Goal: Entertainment & Leisure: Consume media (video, audio)

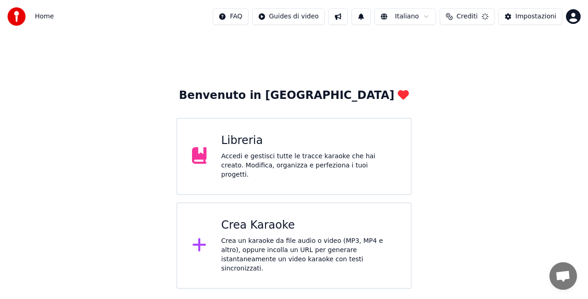
click at [291, 167] on div "Accedi e gestisci tutte le tracce karaoke che hai creato. Modifica, organizza e…" at bounding box center [308, 166] width 175 height 28
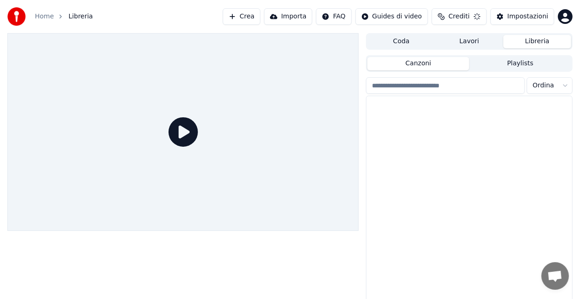
scroll to position [6566, 0]
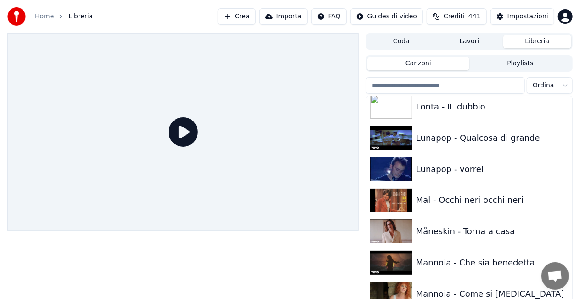
click at [471, 90] on input "search" at bounding box center [445, 85] width 159 height 17
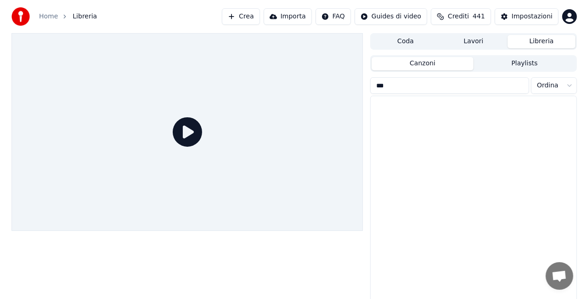
scroll to position [0, 0]
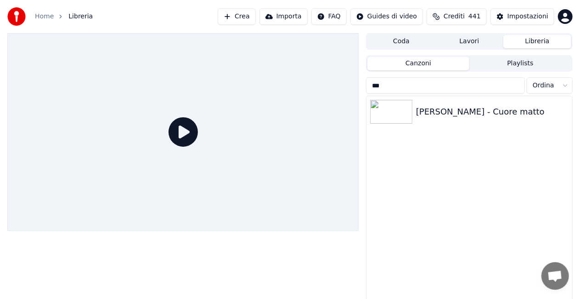
type input "***"
click at [255, 11] on button "Crea" at bounding box center [237, 16] width 38 height 17
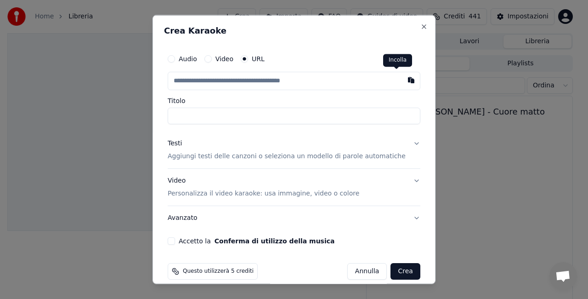
click at [402, 80] on button "button" at bounding box center [411, 80] width 18 height 17
type input "**********"
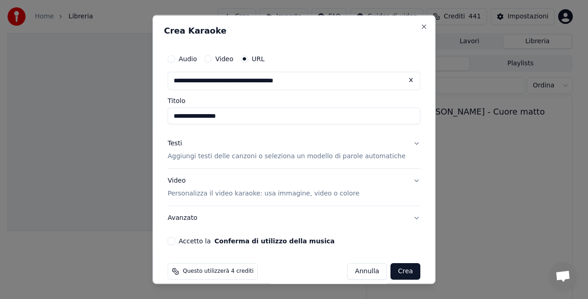
type input "**********"
click at [175, 239] on button "Accetto la Conferma di utilizzo della musica" at bounding box center [171, 240] width 7 height 7
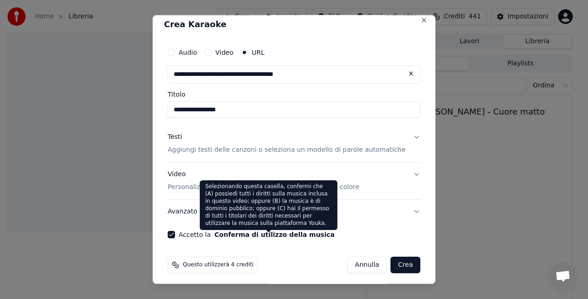
scroll to position [10, 0]
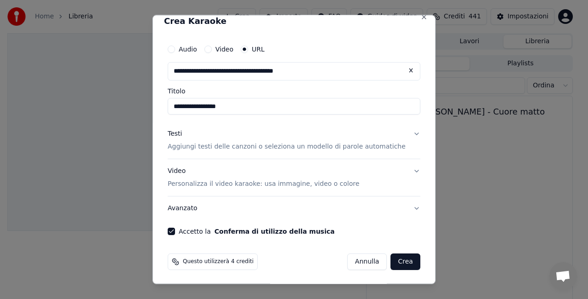
click at [391, 259] on button "Crea" at bounding box center [405, 261] width 29 height 17
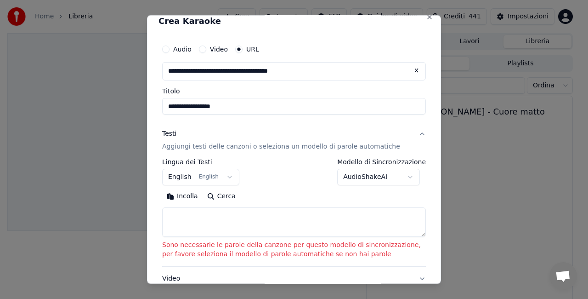
click at [213, 172] on body "**********" at bounding box center [290, 149] width 580 height 299
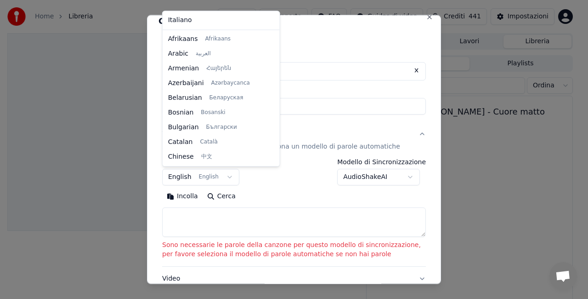
scroll to position [74, 0]
select select "**"
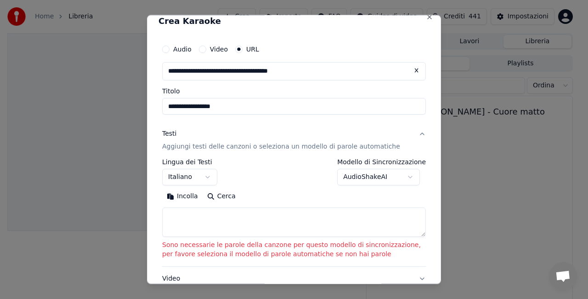
click at [361, 176] on body "**********" at bounding box center [290, 149] width 580 height 299
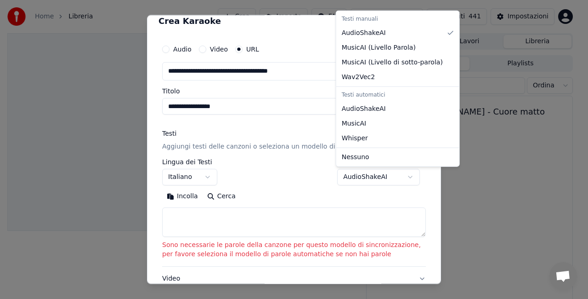
select select "**********"
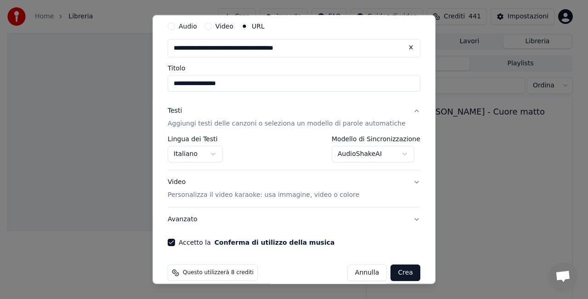
scroll to position [44, 0]
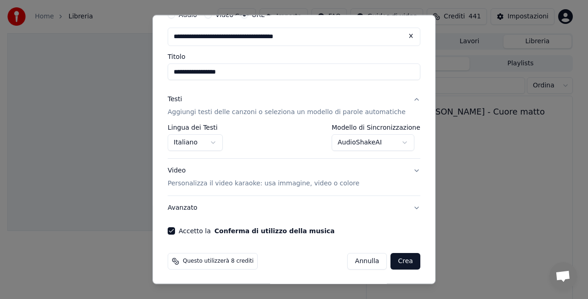
click at [392, 259] on button "Crea" at bounding box center [405, 261] width 29 height 17
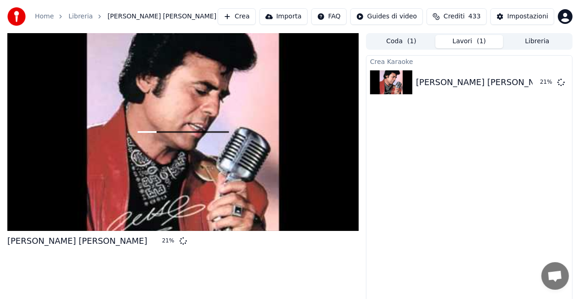
click at [255, 11] on button "Crea" at bounding box center [237, 16] width 38 height 17
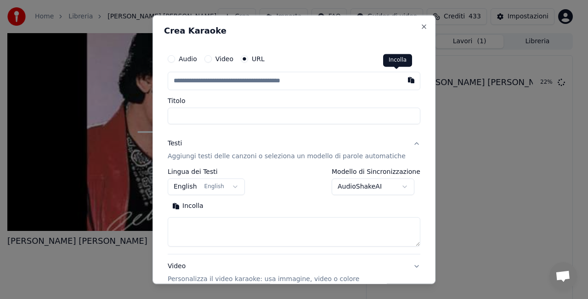
click at [402, 81] on button "button" at bounding box center [411, 80] width 18 height 17
type input "**********"
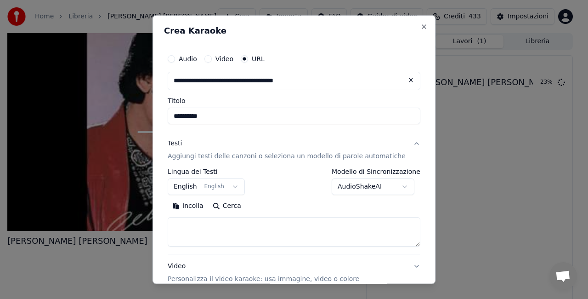
click at [182, 116] on input "**********" at bounding box center [294, 116] width 253 height 17
type input "**********"
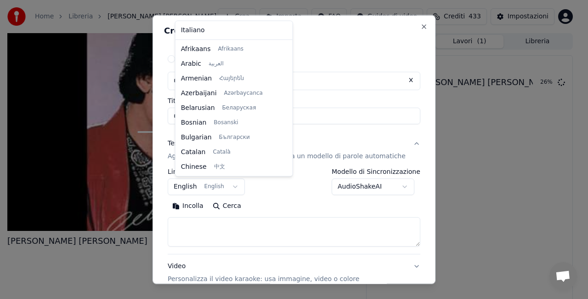
click at [214, 182] on body "**********" at bounding box center [290, 149] width 580 height 299
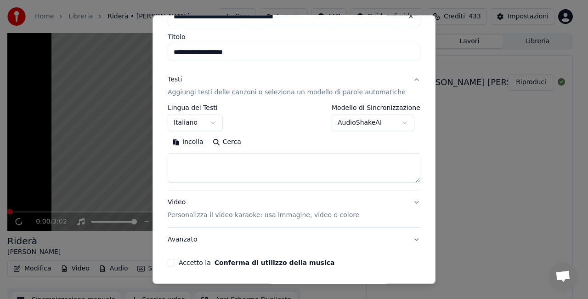
scroll to position [95, 0]
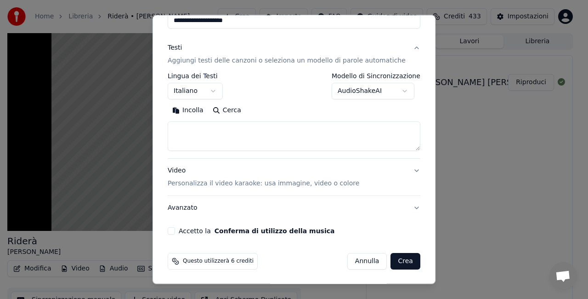
click at [391, 262] on button "Crea" at bounding box center [405, 261] width 29 height 17
select select "**"
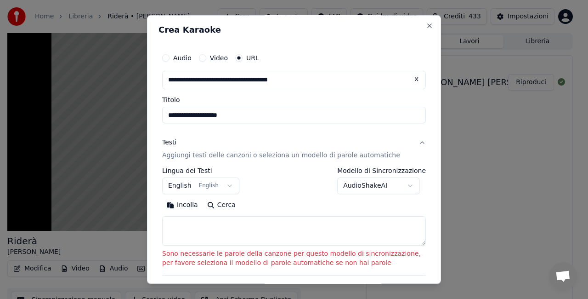
scroll to position [0, 0]
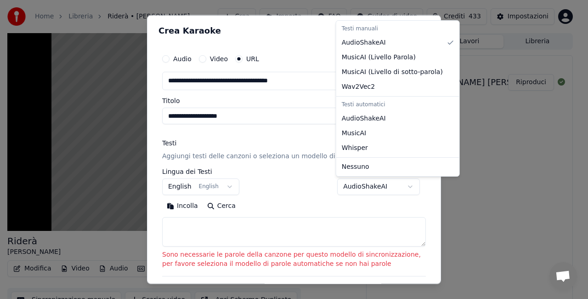
click at [357, 183] on body "**********" at bounding box center [290, 149] width 580 height 299
select select "**********"
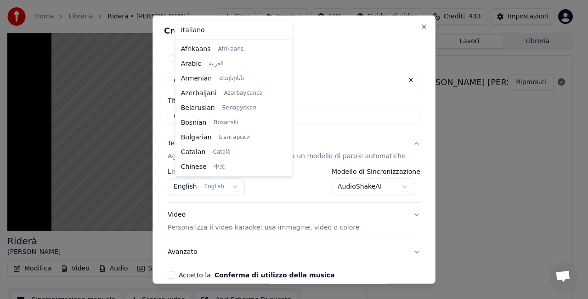
click at [231, 183] on body "**********" at bounding box center [290, 149] width 580 height 299
select select "**"
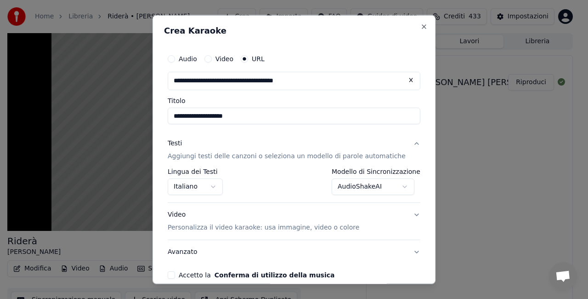
scroll to position [57, 0]
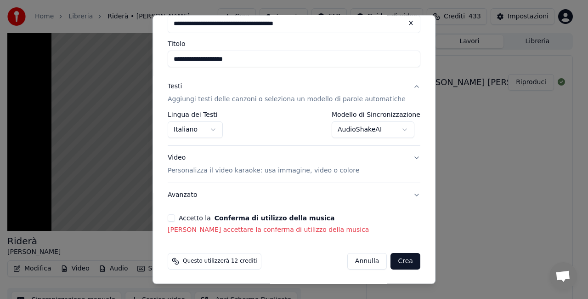
click at [391, 260] on button "Crea" at bounding box center [405, 261] width 29 height 17
click at [396, 262] on button "Crea" at bounding box center [405, 261] width 29 height 17
click at [185, 212] on div "**********" at bounding box center [294, 113] width 260 height 249
click at [175, 214] on button "Accetto la Conferma di utilizzo della musica" at bounding box center [171, 217] width 7 height 7
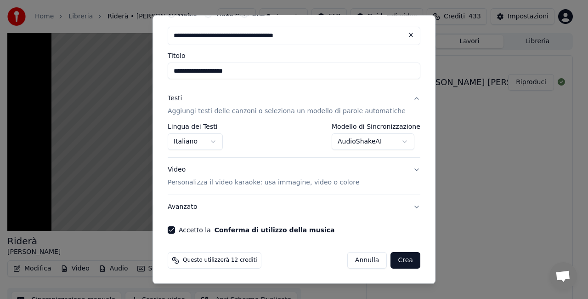
scroll to position [44, 0]
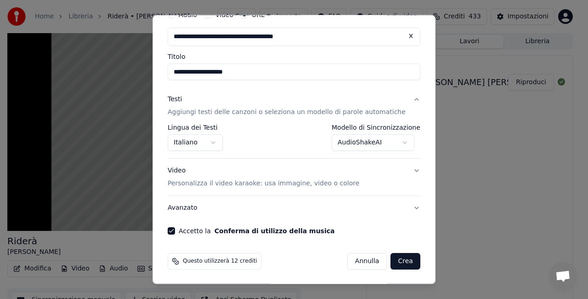
click at [391, 257] on button "Crea" at bounding box center [405, 261] width 29 height 17
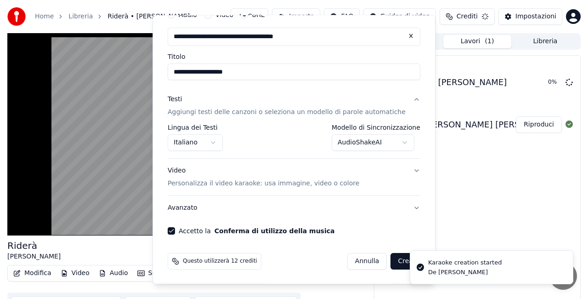
select select "**********"
select select
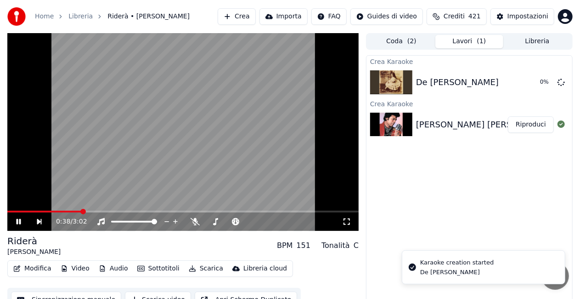
click at [130, 171] on video at bounding box center [183, 132] width 352 height 198
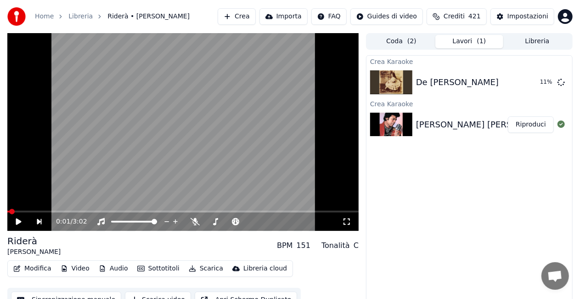
click at [9, 212] on span at bounding box center [8, 211] width 2 height 2
click at [456, 91] on div "De [PERSON_NAME]" at bounding box center [470, 82] width 206 height 31
click at [253, 10] on button "Crea" at bounding box center [237, 16] width 38 height 17
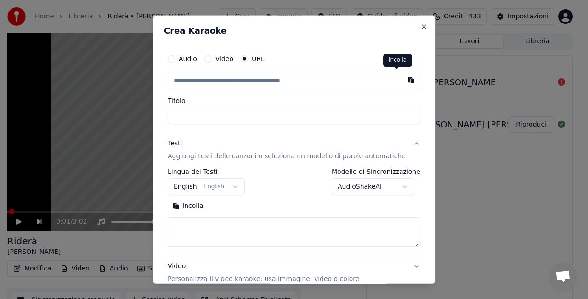
click at [402, 76] on button "button" at bounding box center [411, 80] width 18 height 17
type input "**********"
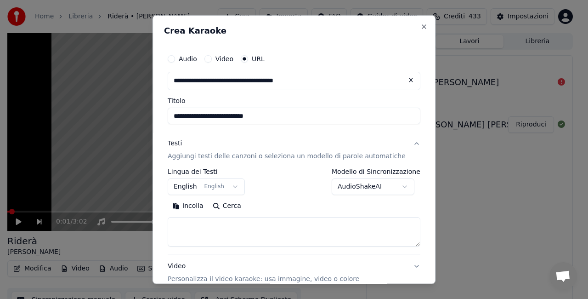
drag, startPoint x: 203, startPoint y: 117, endPoint x: 0, endPoint y: 154, distance: 206.0
click at [0, 154] on body "**********" at bounding box center [290, 149] width 580 height 299
drag, startPoint x: 201, startPoint y: 118, endPoint x: 6, endPoint y: 141, distance: 196.1
click at [7, 141] on body "**********" at bounding box center [290, 149] width 580 height 299
type input "**********"
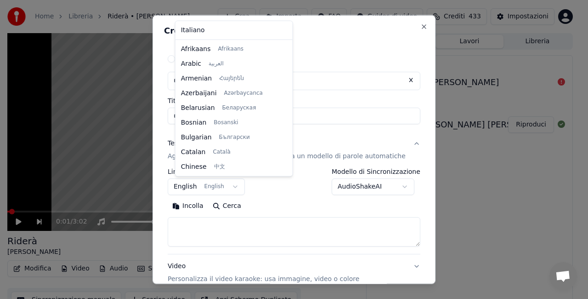
click at [209, 188] on body "**********" at bounding box center [290, 149] width 580 height 299
select select "**"
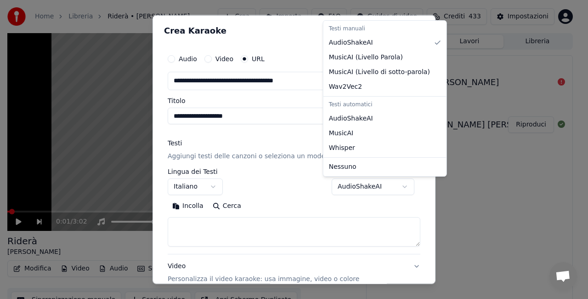
click at [332, 177] on body "**********" at bounding box center [290, 149] width 580 height 299
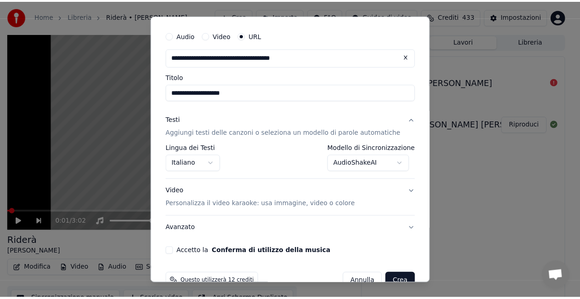
scroll to position [44, 0]
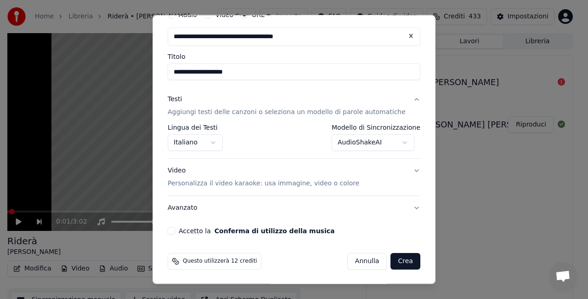
click at [175, 233] on button "Accetto la Conferma di utilizzo della musica" at bounding box center [171, 230] width 7 height 7
click at [395, 262] on button "Crea" at bounding box center [405, 261] width 29 height 17
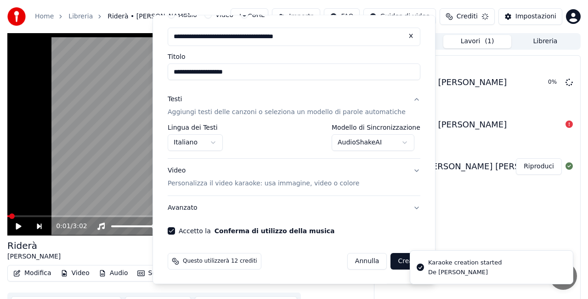
select select "**********"
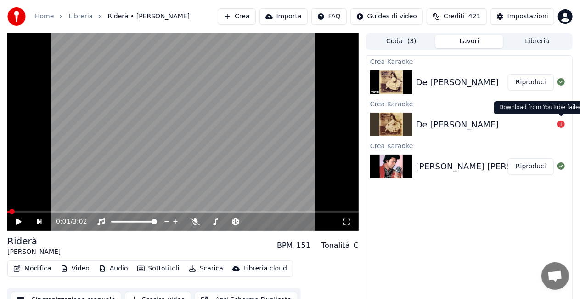
click at [561, 126] on icon at bounding box center [561, 123] width 7 height 7
click at [525, 83] on button "Riproduci" at bounding box center [531, 82] width 46 height 17
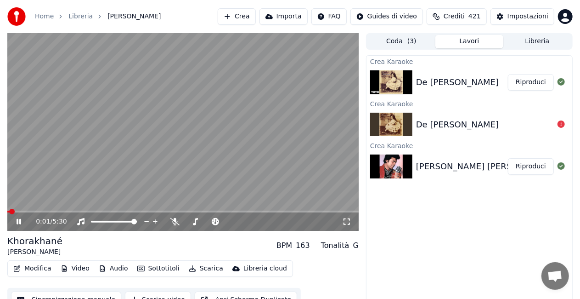
click at [344, 223] on icon at bounding box center [347, 221] width 6 height 6
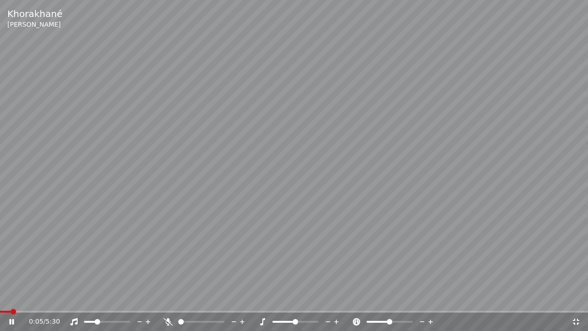
click at [96, 298] on span at bounding box center [98, 322] width 6 height 6
click at [189, 298] on span at bounding box center [190, 322] width 6 height 6
click at [92, 298] on span at bounding box center [94, 322] width 6 height 6
click at [406, 117] on video at bounding box center [294, 165] width 588 height 331
click at [209, 298] on span at bounding box center [208, 322] width 6 height 6
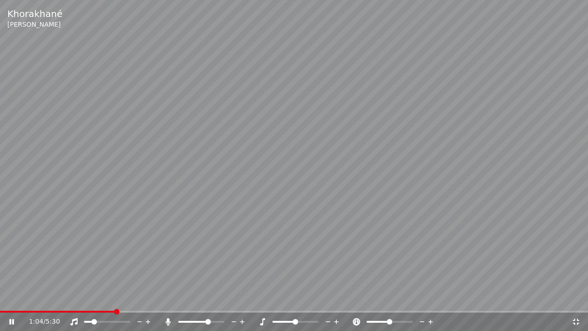
click at [102, 298] on div at bounding box center [116, 321] width 74 height 9
click at [100, 298] on span at bounding box center [101, 322] width 6 height 6
click at [168, 298] on icon at bounding box center [167, 321] width 5 height 7
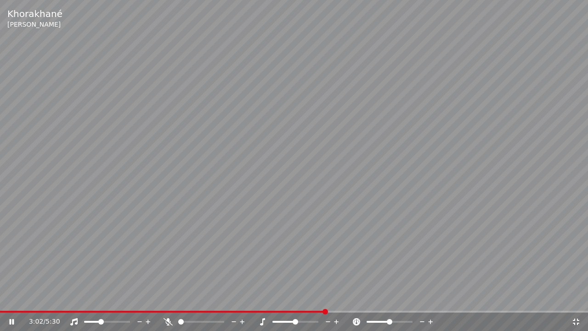
click at [20, 298] on div "3:02 / 5:30" at bounding box center [294, 321] width 588 height 18
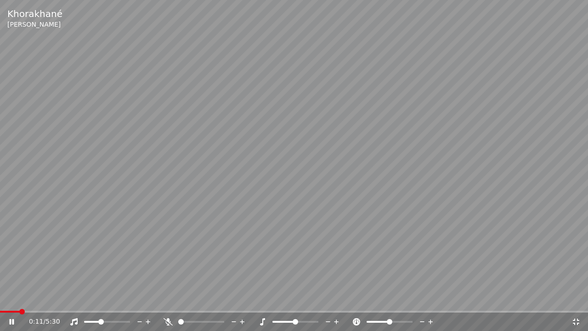
click at [19, 298] on span at bounding box center [10, 312] width 20 height 2
click at [104, 298] on span at bounding box center [105, 322] width 6 height 6
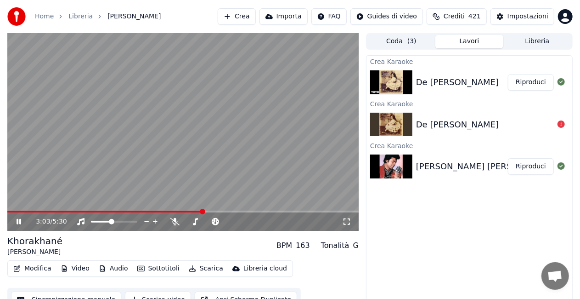
click at [455, 170] on div "[PERSON_NAME] [PERSON_NAME]" at bounding box center [486, 166] width 140 height 13
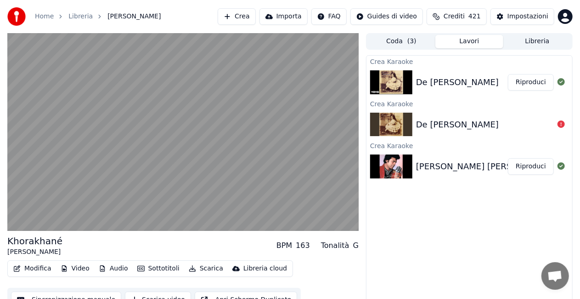
click at [528, 163] on button "Riproduci" at bounding box center [531, 166] width 46 height 17
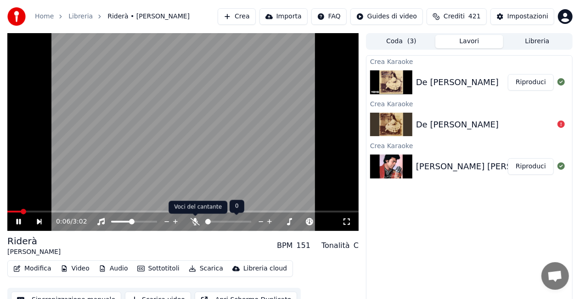
click at [195, 219] on icon at bounding box center [195, 221] width 9 height 7
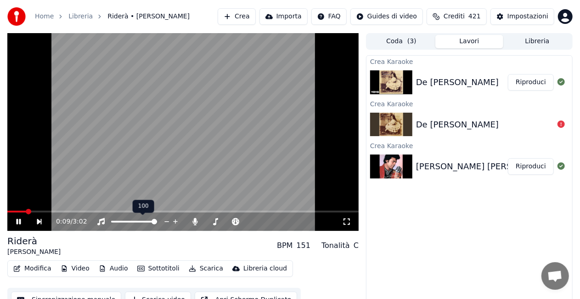
click at [157, 221] on span at bounding box center [134, 222] width 46 height 2
click at [347, 219] on icon at bounding box center [346, 221] width 9 height 7
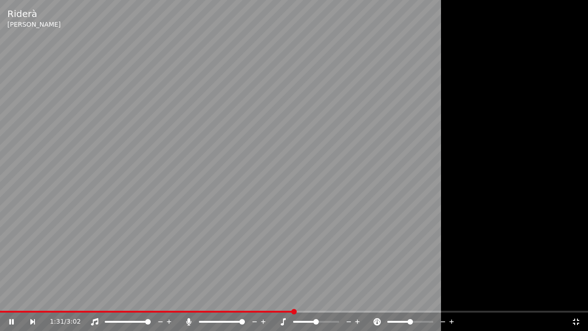
click at [234, 298] on video at bounding box center [294, 165] width 588 height 331
drag, startPoint x: 234, startPoint y: 310, endPoint x: 230, endPoint y: 313, distance: 5.5
click at [233, 298] on video at bounding box center [294, 165] width 588 height 331
click at [232, 298] on video at bounding box center [294, 165] width 588 height 331
click at [232, 298] on span at bounding box center [116, 312] width 232 height 2
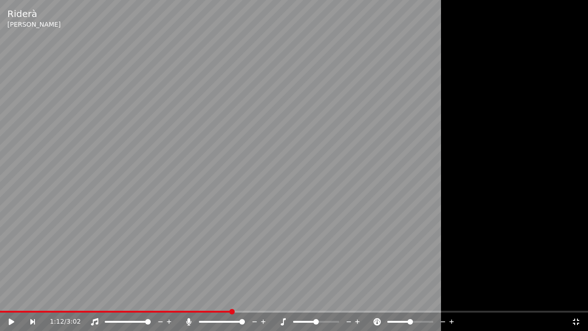
click at [49, 258] on video at bounding box center [294, 165] width 588 height 331
click at [190, 298] on icon at bounding box center [189, 321] width 5 height 7
click at [237, 298] on span at bounding box center [148, 312] width 296 height 2
click at [231, 298] on div "1:25 / 3:02" at bounding box center [294, 321] width 588 height 18
click at [232, 298] on video at bounding box center [294, 165] width 588 height 331
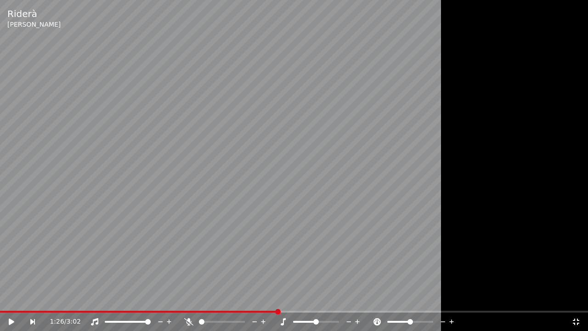
click at [232, 298] on video at bounding box center [294, 165] width 588 height 331
click at [232, 298] on span at bounding box center [116, 312] width 232 height 2
click at [246, 250] on video at bounding box center [294, 165] width 588 height 331
click at [190, 298] on icon at bounding box center [188, 321] width 9 height 7
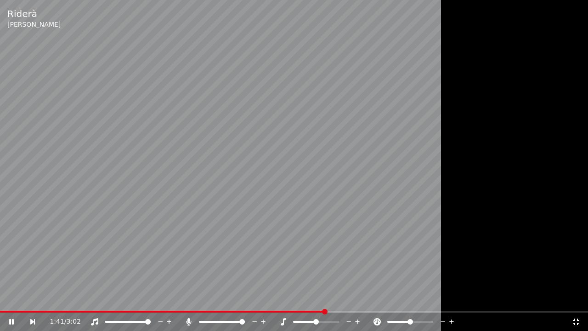
click at [191, 298] on icon at bounding box center [188, 321] width 9 height 7
click at [187, 298] on div at bounding box center [225, 321] width 83 height 9
click at [188, 298] on icon at bounding box center [188, 321] width 9 height 7
drag, startPoint x: 458, startPoint y: 208, endPoint x: 482, endPoint y: 233, distance: 35.1
click at [459, 208] on div at bounding box center [294, 165] width 588 height 331
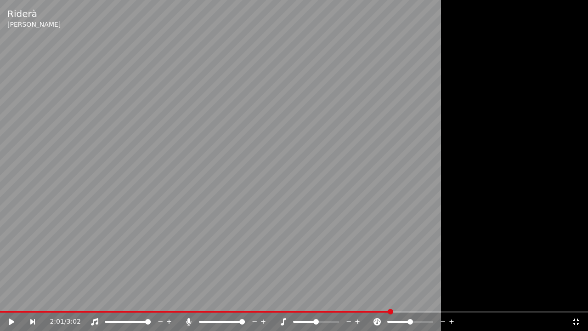
click at [584, 298] on div "2:01 / 3:02" at bounding box center [294, 321] width 588 height 18
drag, startPoint x: 579, startPoint y: 321, endPoint x: 550, endPoint y: 295, distance: 39.3
click at [579, 298] on icon at bounding box center [576, 321] width 9 height 7
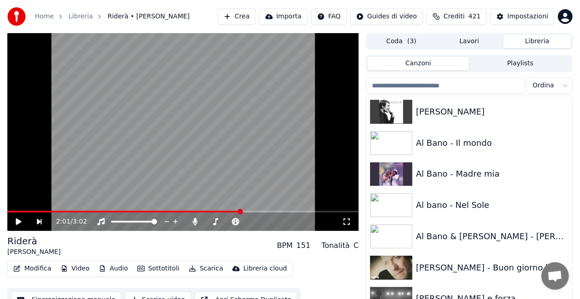
click at [550, 41] on button "Libreria" at bounding box center [538, 41] width 68 height 13
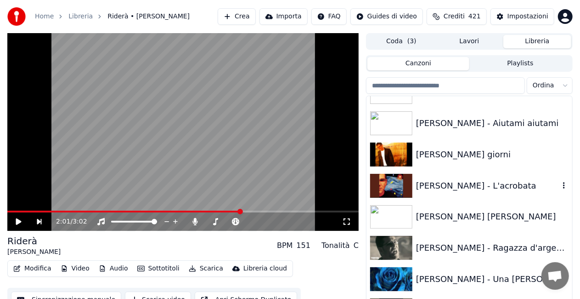
scroll to position [12598, 0]
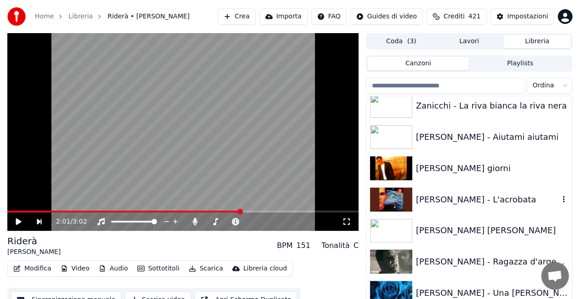
click at [506, 191] on div "[PERSON_NAME] - L'acrobata" at bounding box center [470, 199] width 206 height 31
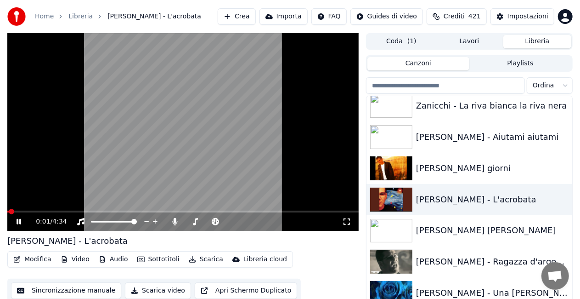
click at [347, 221] on icon at bounding box center [346, 221] width 9 height 7
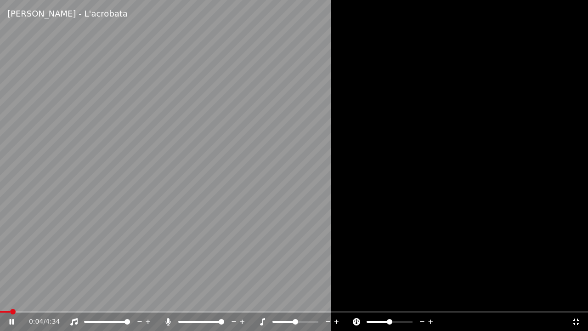
click at [167, 298] on icon at bounding box center [168, 321] width 9 height 7
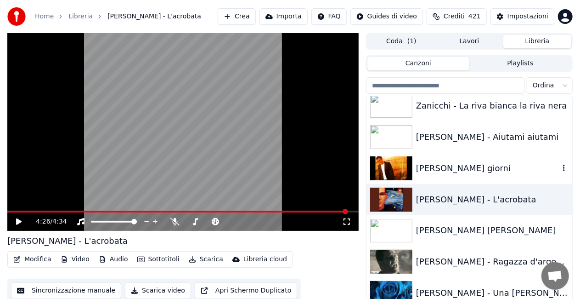
click at [473, 175] on div "[PERSON_NAME] giorni" at bounding box center [470, 168] width 206 height 31
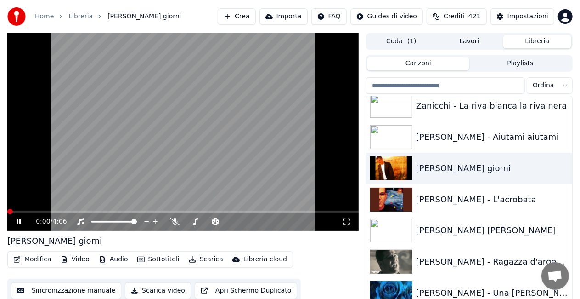
drag, startPoint x: 349, startPoint y: 221, endPoint x: 349, endPoint y: 232, distance: 10.6
click at [349, 221] on icon at bounding box center [346, 221] width 9 height 7
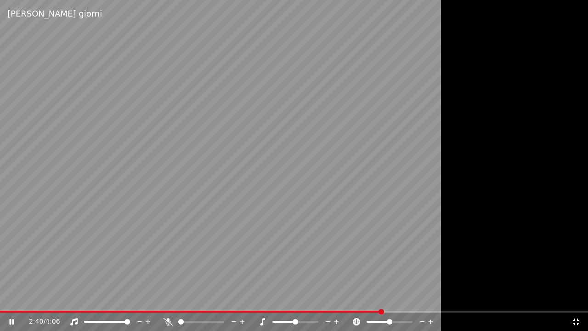
click at [298, 219] on video at bounding box center [294, 165] width 588 height 331
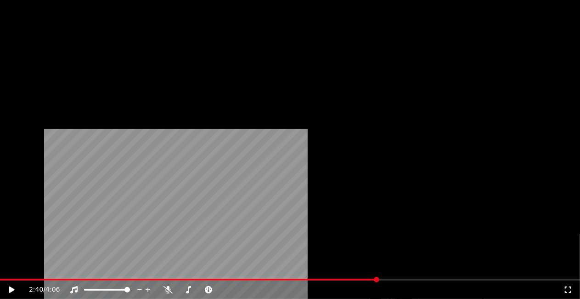
scroll to position [9565, 0]
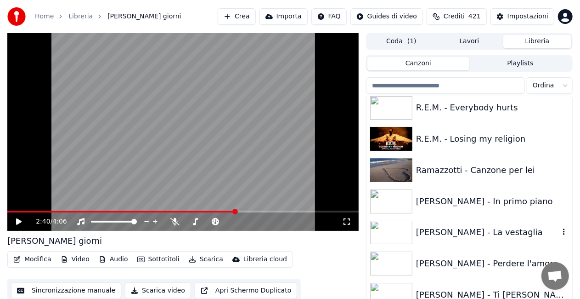
click at [471, 233] on div "[PERSON_NAME] - La vestaglia" at bounding box center [487, 232] width 143 height 13
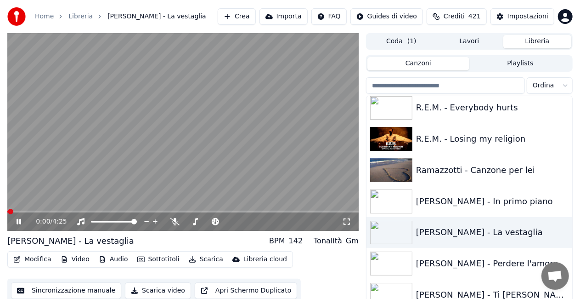
click at [349, 220] on icon at bounding box center [346, 221] width 9 height 7
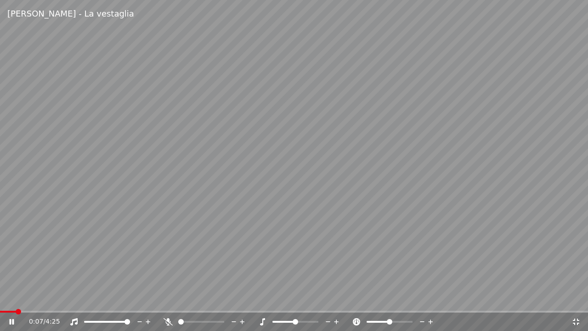
click at [262, 298] on icon at bounding box center [262, 321] width 9 height 7
click at [16, 298] on span at bounding box center [8, 312] width 16 height 2
click at [177, 270] on video at bounding box center [294, 165] width 588 height 331
click at [199, 298] on span at bounding box center [200, 322] width 6 height 6
click at [13, 298] on span at bounding box center [6, 312] width 13 height 2
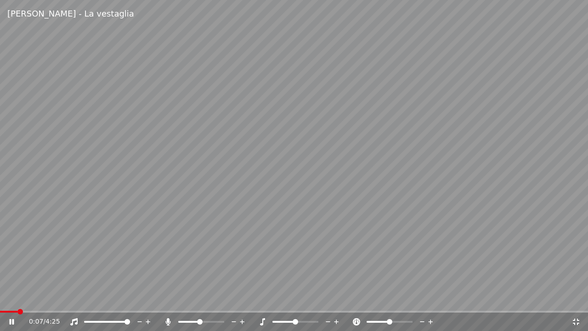
click at [169, 298] on icon at bounding box center [168, 321] width 9 height 7
click at [206, 298] on span at bounding box center [205, 322] width 6 height 6
drag, startPoint x: 202, startPoint y: 319, endPoint x: 223, endPoint y: 319, distance: 20.7
click at [223, 298] on div at bounding box center [210, 321] width 74 height 9
click at [224, 298] on span at bounding box center [222, 322] width 6 height 6
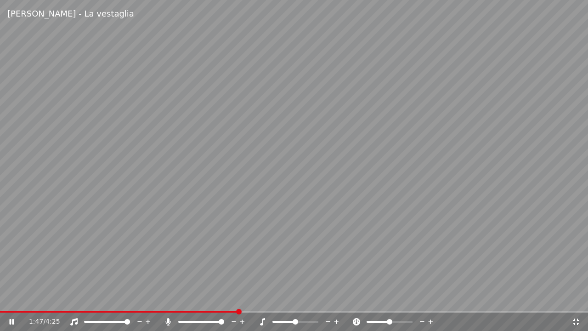
click at [19, 298] on div "1:47 / 4:25" at bounding box center [294, 321] width 588 height 18
click at [18, 298] on div "1:48 / 4:25" at bounding box center [294, 321] width 588 height 18
click at [17, 298] on video at bounding box center [294, 165] width 588 height 331
click at [14, 298] on div "1:50 / 4:25" at bounding box center [294, 321] width 588 height 18
click at [13, 298] on span at bounding box center [6, 312] width 13 height 2
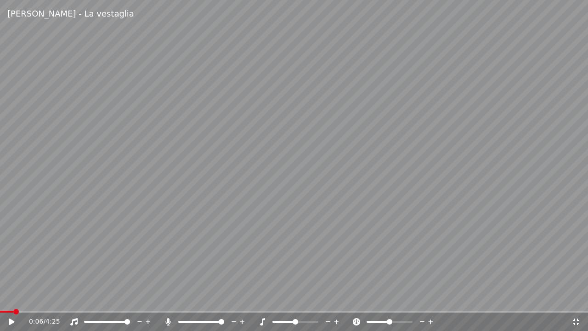
click at [12, 298] on icon at bounding box center [18, 321] width 22 height 7
click at [166, 298] on icon at bounding box center [168, 321] width 9 height 7
click at [8, 298] on span at bounding box center [4, 312] width 9 height 2
click at [9, 298] on icon at bounding box center [18, 321] width 22 height 7
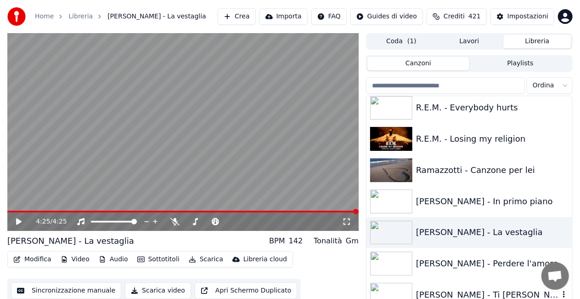
click at [448, 285] on div "[PERSON_NAME] - Ti [PERSON_NAME]" at bounding box center [470, 294] width 206 height 31
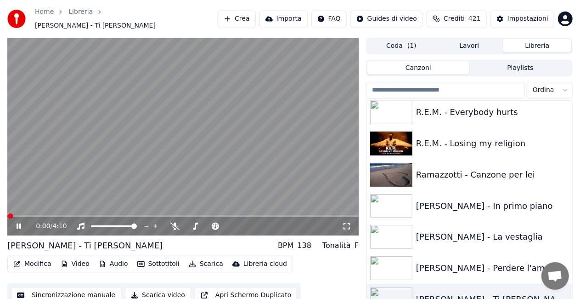
click at [350, 223] on icon at bounding box center [347, 226] width 6 height 6
drag, startPoint x: 480, startPoint y: 231, endPoint x: 403, endPoint y: 231, distance: 77.2
click at [480, 231] on div "[PERSON_NAME] - La vestaglia" at bounding box center [487, 236] width 143 height 13
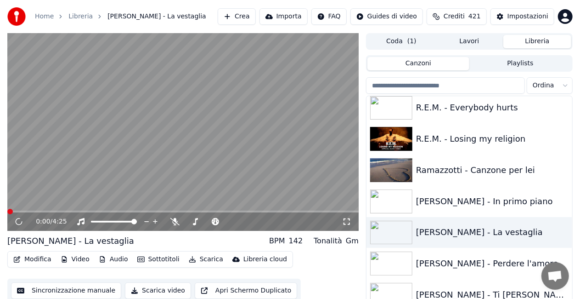
click at [346, 218] on icon at bounding box center [346, 221] width 9 height 7
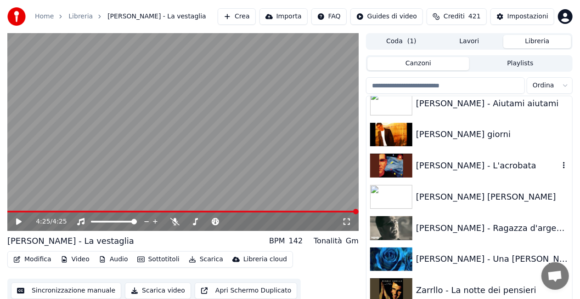
scroll to position [12644, 0]
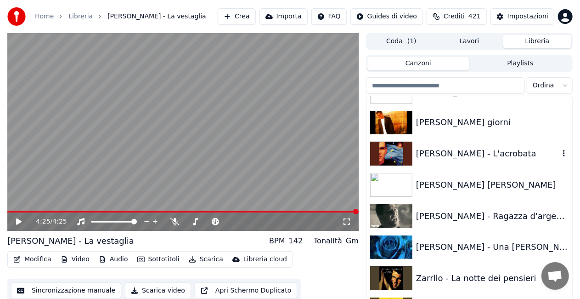
drag, startPoint x: 462, startPoint y: 159, endPoint x: 357, endPoint y: 176, distance: 106.1
click at [461, 158] on div "[PERSON_NAME] - L'acrobata" at bounding box center [487, 153] width 143 height 13
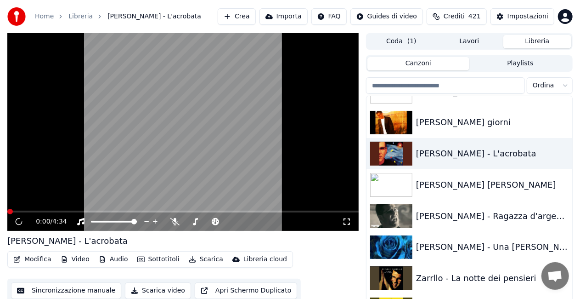
click at [354, 223] on div "0:00 / 4:34" at bounding box center [183, 221] width 344 height 9
click at [345, 221] on icon at bounding box center [346, 221] width 9 height 7
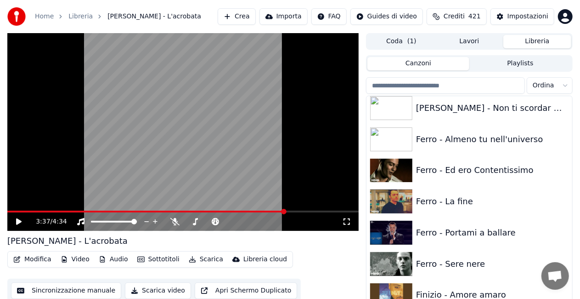
scroll to position [4445, 0]
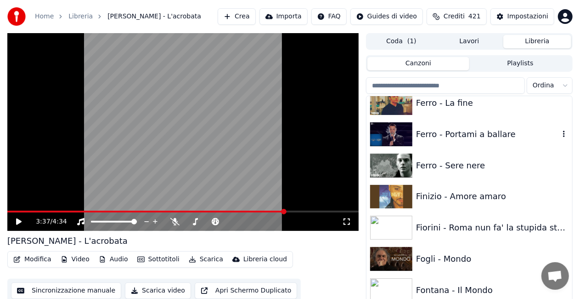
click at [471, 138] on div "Ferro - Portami a ballare" at bounding box center [487, 134] width 143 height 13
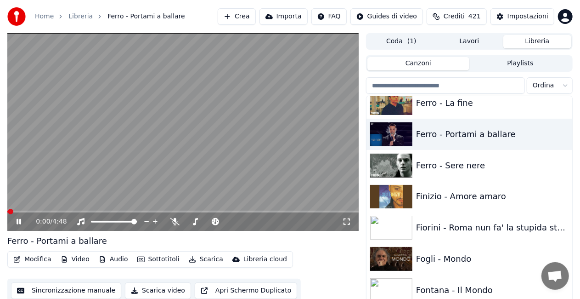
click at [350, 215] on div "0:00 / 4:48" at bounding box center [183, 221] width 352 height 18
click at [350, 226] on div "0:00 / 4:48" at bounding box center [183, 221] width 344 height 9
click at [346, 222] on icon at bounding box center [346, 221] width 9 height 7
click at [11, 211] on span at bounding box center [9, 211] width 4 height 2
click at [347, 225] on div "0:03 / 4:48" at bounding box center [183, 221] width 344 height 9
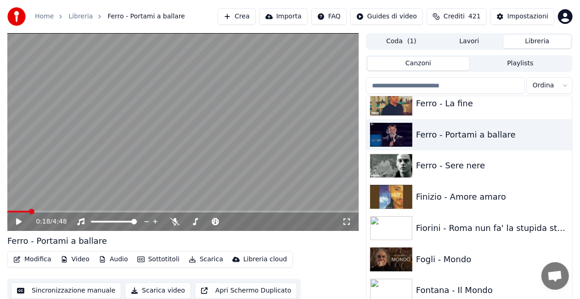
click at [352, 221] on div "0:18 / 4:48" at bounding box center [183, 221] width 344 height 9
drag, startPoint x: 346, startPoint y: 221, endPoint x: 346, endPoint y: 231, distance: 10.1
click at [346, 221] on icon at bounding box center [346, 221] width 9 height 7
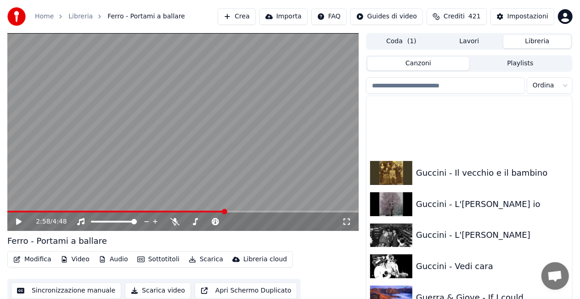
scroll to position [5272, 0]
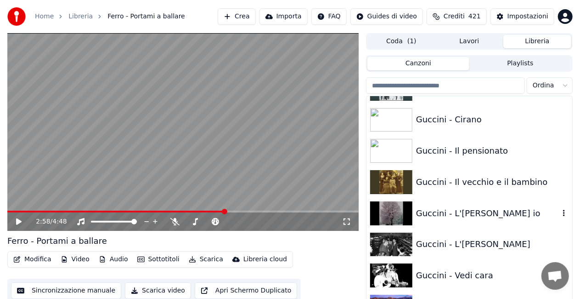
click at [495, 209] on div "Guccini - L'[PERSON_NAME] io" at bounding box center [487, 213] width 143 height 13
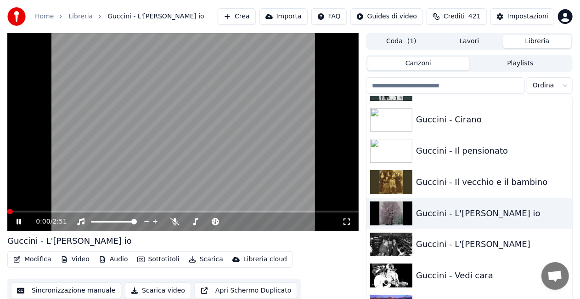
click at [347, 220] on icon at bounding box center [346, 221] width 9 height 7
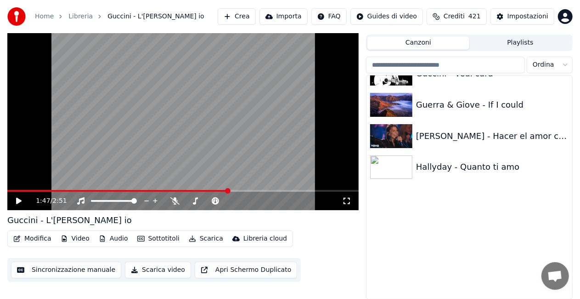
scroll to position [5594, 0]
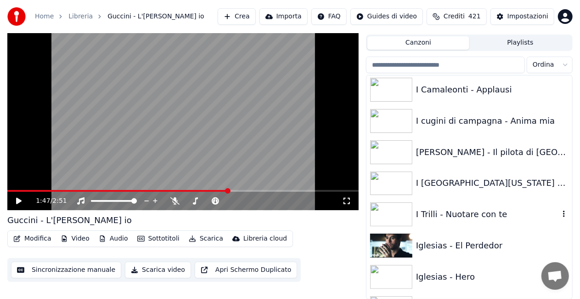
click at [521, 216] on div "I Trilli - Nuotare con te" at bounding box center [487, 214] width 143 height 13
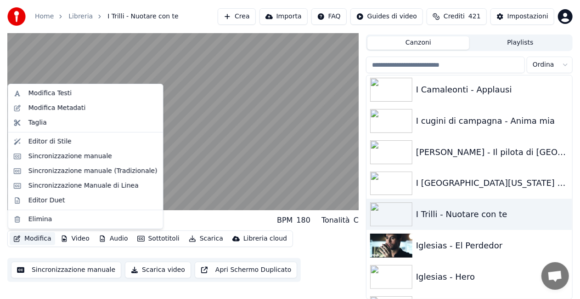
click at [44, 237] on button "Modifica" at bounding box center [32, 238] width 45 height 13
click at [39, 105] on div "Modifica Metadati" at bounding box center [56, 107] width 57 height 9
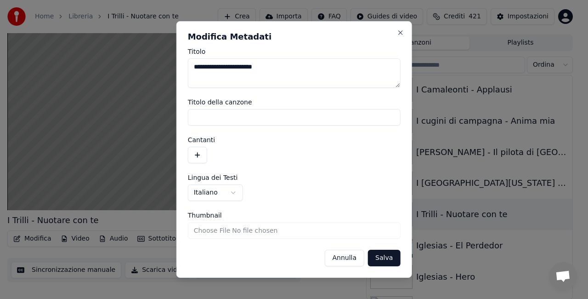
click at [198, 65] on textarea "**********" at bounding box center [294, 72] width 213 height 29
type textarea "**********"
click at [378, 262] on button "Salva" at bounding box center [384, 258] width 32 height 17
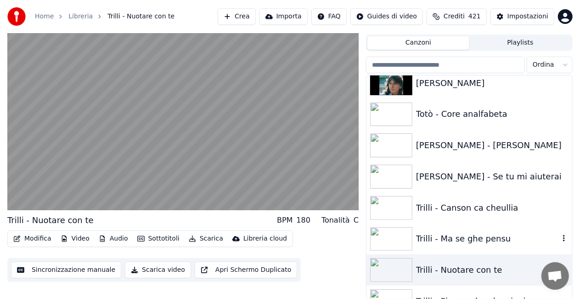
scroll to position [11396, 0]
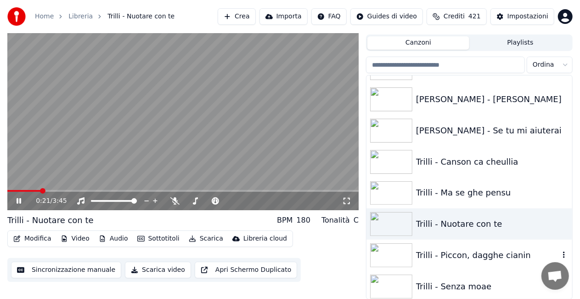
click at [470, 257] on div "Trilli - Piccon, dagghe cianin" at bounding box center [487, 255] width 143 height 13
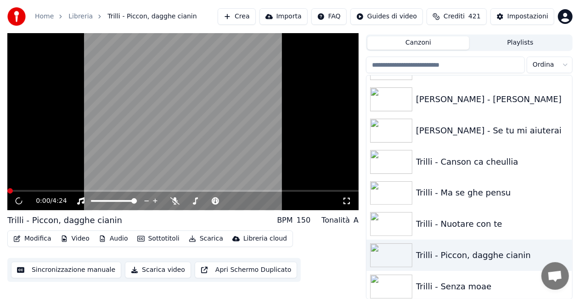
drag, startPoint x: 349, startPoint y: 201, endPoint x: 348, endPoint y: 211, distance: 10.6
click at [348, 201] on icon at bounding box center [346, 200] width 9 height 7
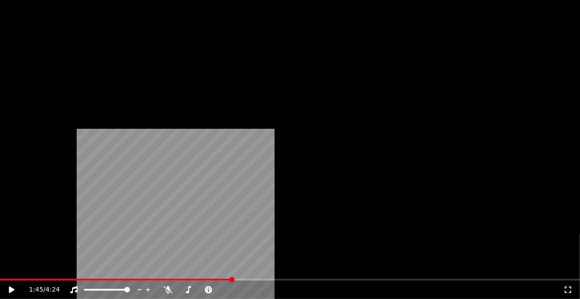
scroll to position [11993, 0]
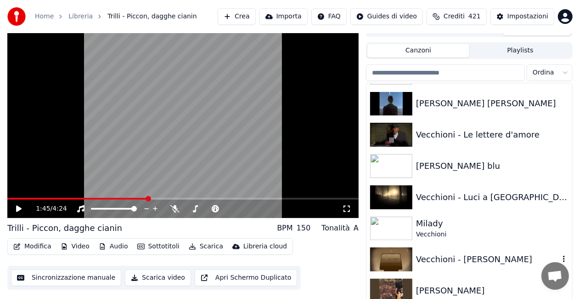
drag, startPoint x: 435, startPoint y: 253, endPoint x: 421, endPoint y: 247, distance: 15.0
click at [430, 251] on div "Vecchioni - [PERSON_NAME]" at bounding box center [470, 259] width 206 height 31
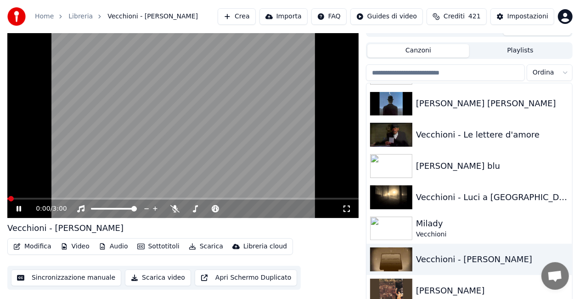
click at [350, 209] on icon at bounding box center [346, 208] width 9 height 7
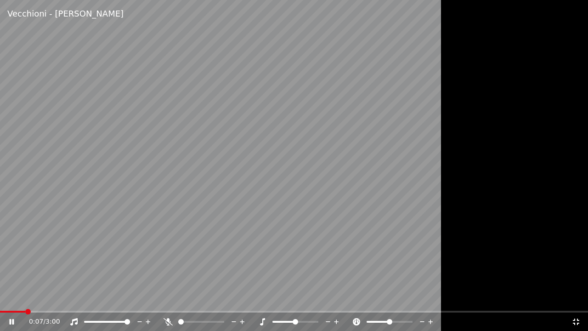
drag, startPoint x: 124, startPoint y: 320, endPoint x: 116, endPoint y: 321, distance: 7.4
click at [117, 298] on div at bounding box center [116, 321] width 74 height 9
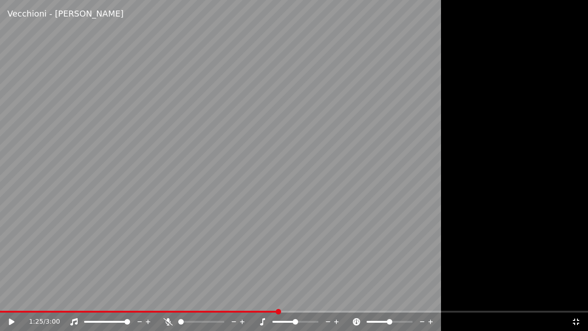
click at [6, 298] on div "1:25 / 3:00" at bounding box center [294, 321] width 588 height 18
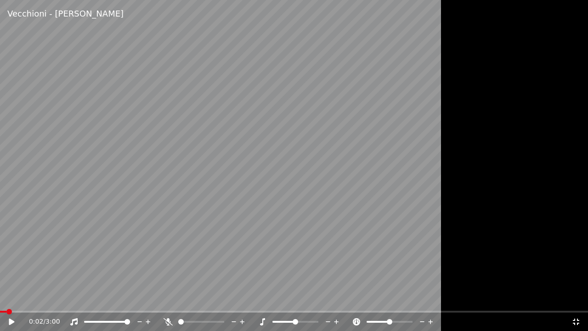
click at [5, 298] on span at bounding box center [3, 312] width 6 height 2
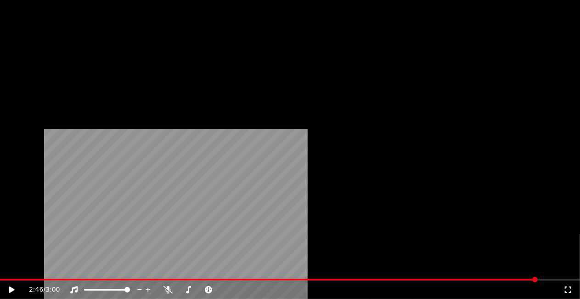
scroll to position [11856, 0]
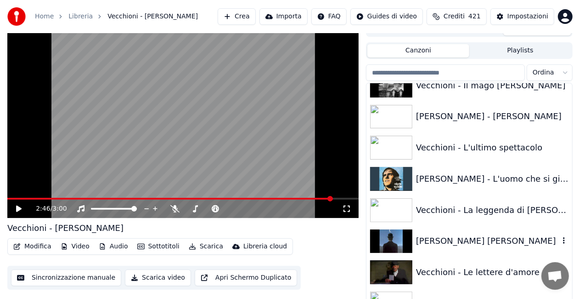
drag, startPoint x: 460, startPoint y: 233, endPoint x: 421, endPoint y: 222, distance: 39.5
click at [460, 233] on div "[PERSON_NAME] [PERSON_NAME]" at bounding box center [470, 241] width 206 height 31
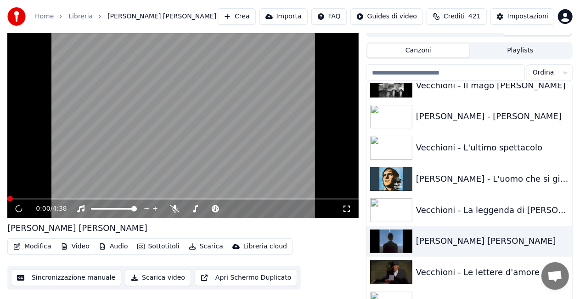
click at [346, 210] on icon at bounding box center [346, 208] width 9 height 7
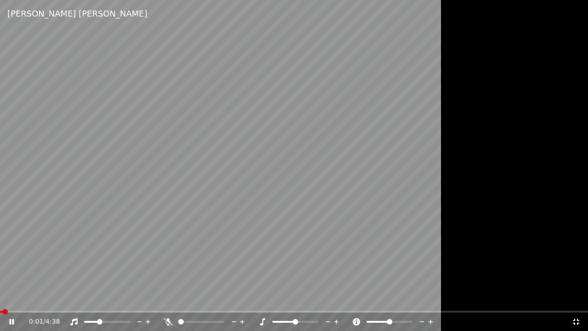
click at [98, 298] on span at bounding box center [91, 322] width 15 height 2
click at [93, 298] on span at bounding box center [96, 322] width 6 height 6
click at [96, 298] on span at bounding box center [98, 322] width 6 height 6
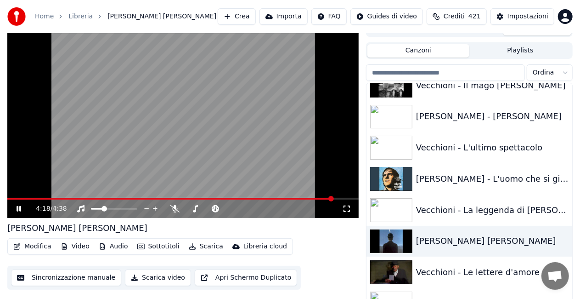
click at [22, 206] on icon at bounding box center [25, 208] width 21 height 7
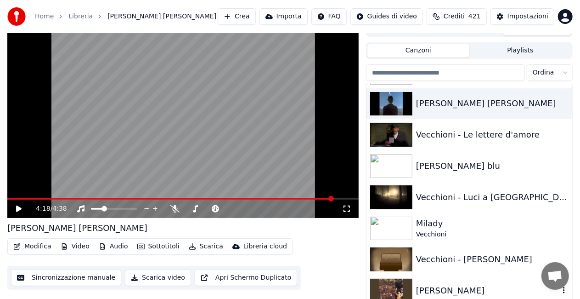
click at [462, 278] on div "[PERSON_NAME]" at bounding box center [470, 290] width 206 height 31
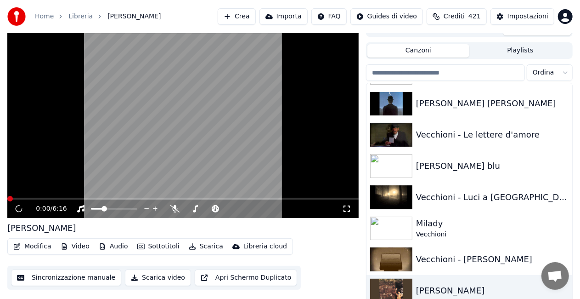
click at [347, 206] on icon at bounding box center [346, 208] width 9 height 7
click at [56, 198] on span at bounding box center [31, 199] width 49 height 2
click at [17, 209] on icon at bounding box center [19, 208] width 6 height 6
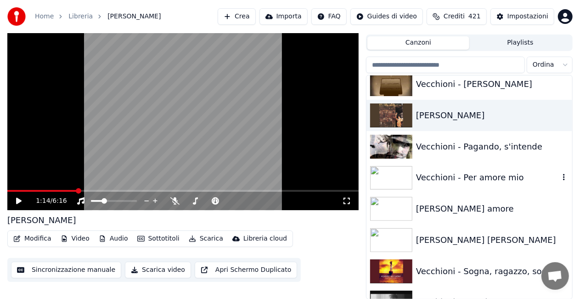
scroll to position [12177, 0]
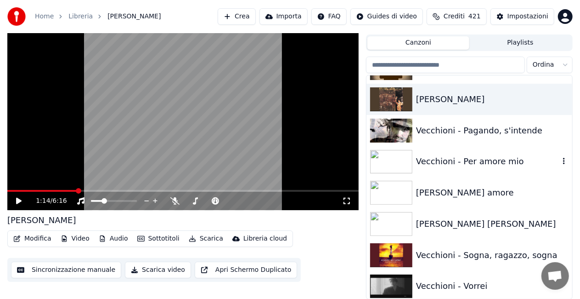
click at [451, 161] on div "Vecchioni - Per amore mio" at bounding box center [487, 161] width 143 height 13
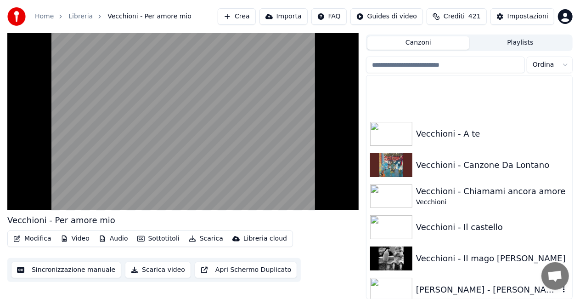
scroll to position [11672, 0]
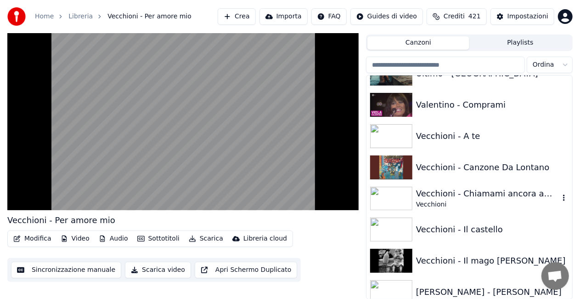
click at [473, 191] on div "Vecchioni - Chiamami ancora amore" at bounding box center [487, 193] width 143 height 13
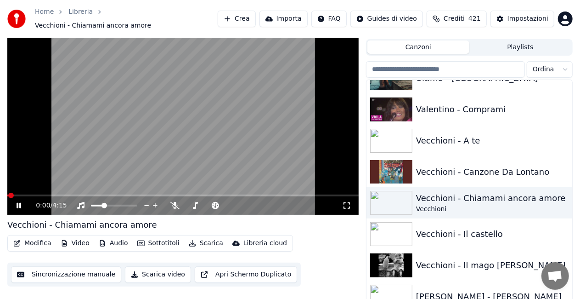
click at [344, 202] on icon at bounding box center [346, 205] width 9 height 7
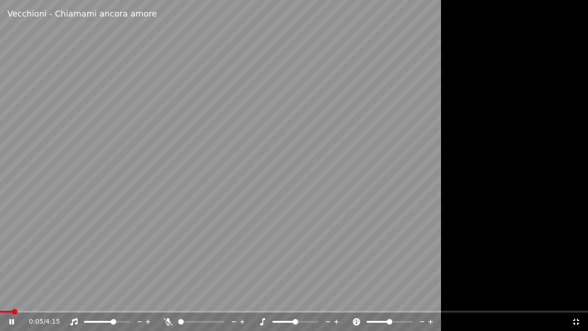
click at [114, 298] on span at bounding box center [114, 322] width 6 height 6
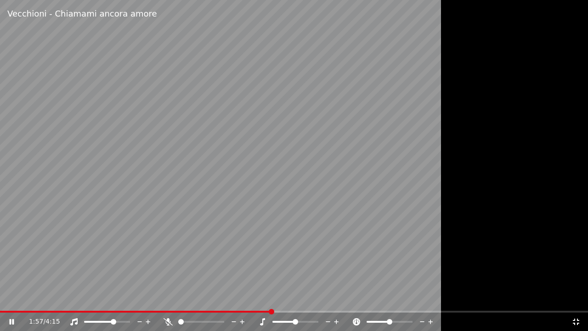
click at [169, 298] on icon at bounding box center [168, 321] width 9 height 7
click at [167, 298] on icon at bounding box center [167, 321] width 5 height 7
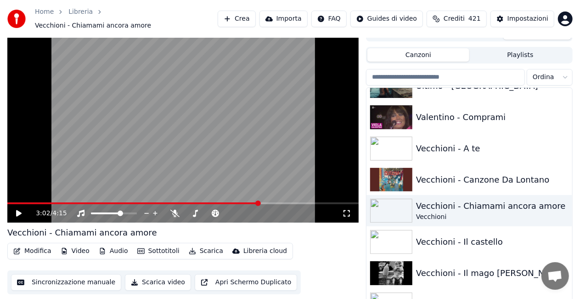
click at [464, 75] on input "search" at bounding box center [445, 77] width 159 height 17
click at [461, 75] on input "search" at bounding box center [445, 77] width 159 height 17
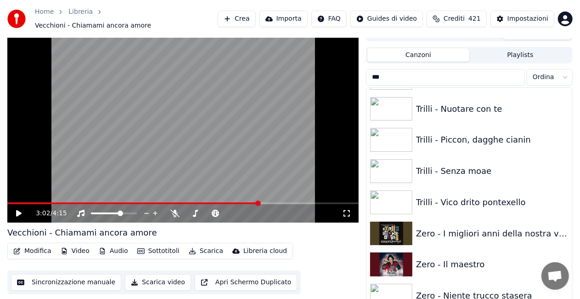
scroll to position [57, 0]
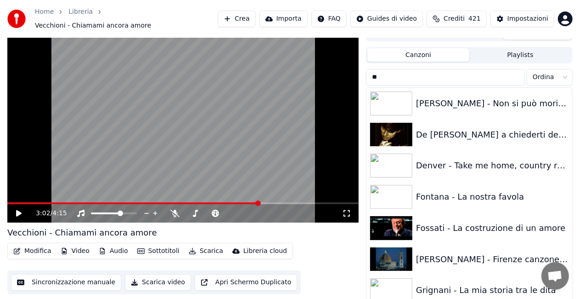
type input "*"
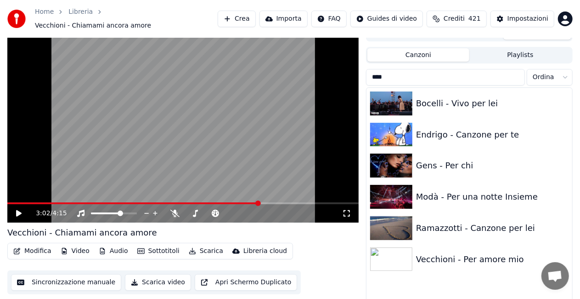
drag, startPoint x: 400, startPoint y: 71, endPoint x: 233, endPoint y: 103, distance: 169.9
click at [233, 103] on div "3:02 / 4:15 Vecchioni - Chiamami ancora amore Modifica Video Audio Sottotitoli …" at bounding box center [290, 168] width 580 height 287
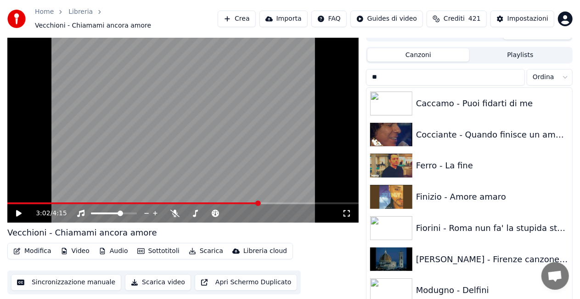
type input "*"
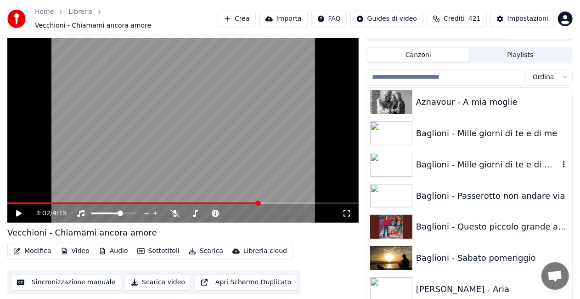
scroll to position [322, 0]
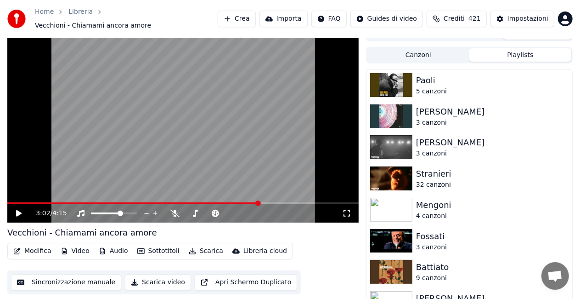
click at [516, 48] on button "Playlists" at bounding box center [521, 54] width 102 height 13
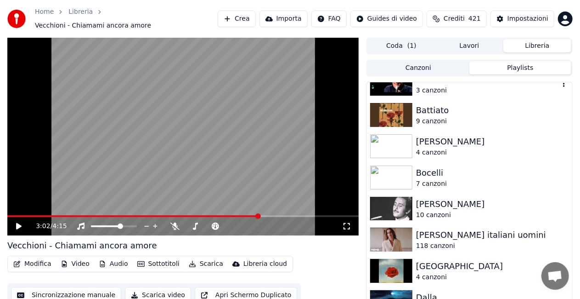
scroll to position [184, 0]
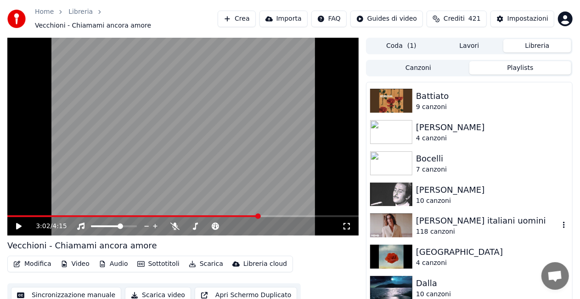
click at [493, 214] on div "[PERSON_NAME] italiani uomini" at bounding box center [487, 220] width 143 height 13
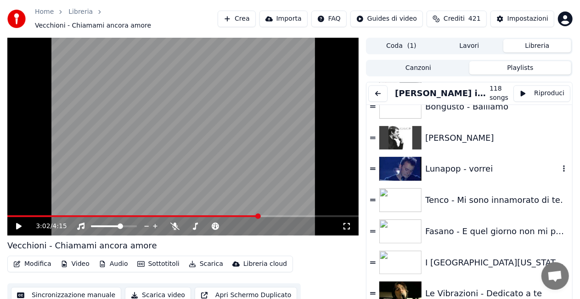
scroll to position [1149, 0]
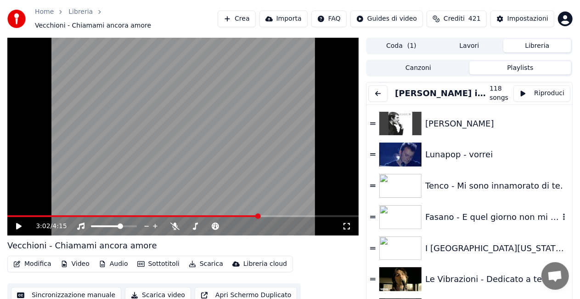
click at [502, 210] on div "Fasano - E quel giorno non mi perderai più" at bounding box center [492, 216] width 134 height 13
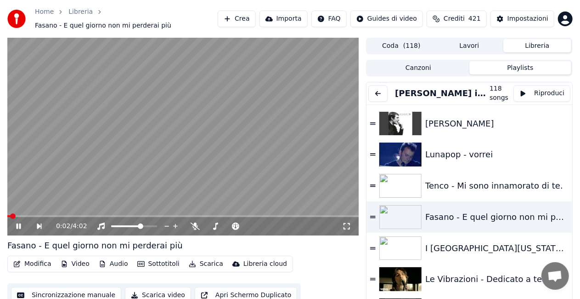
click at [347, 222] on icon at bounding box center [346, 225] width 9 height 7
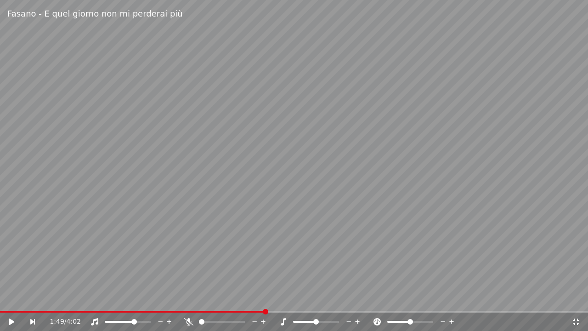
click at [189, 298] on div at bounding box center [225, 321] width 83 height 9
click at [187, 298] on icon at bounding box center [188, 321] width 9 height 7
click at [9, 298] on icon at bounding box center [12, 321] width 6 height 6
click at [346, 166] on video at bounding box center [294, 165] width 588 height 331
click at [345, 161] on video at bounding box center [294, 165] width 588 height 331
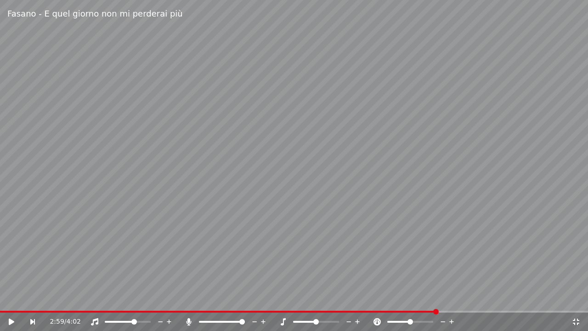
click at [576, 298] on icon at bounding box center [576, 321] width 9 height 7
